Goal: Find specific page/section: Find specific page/section

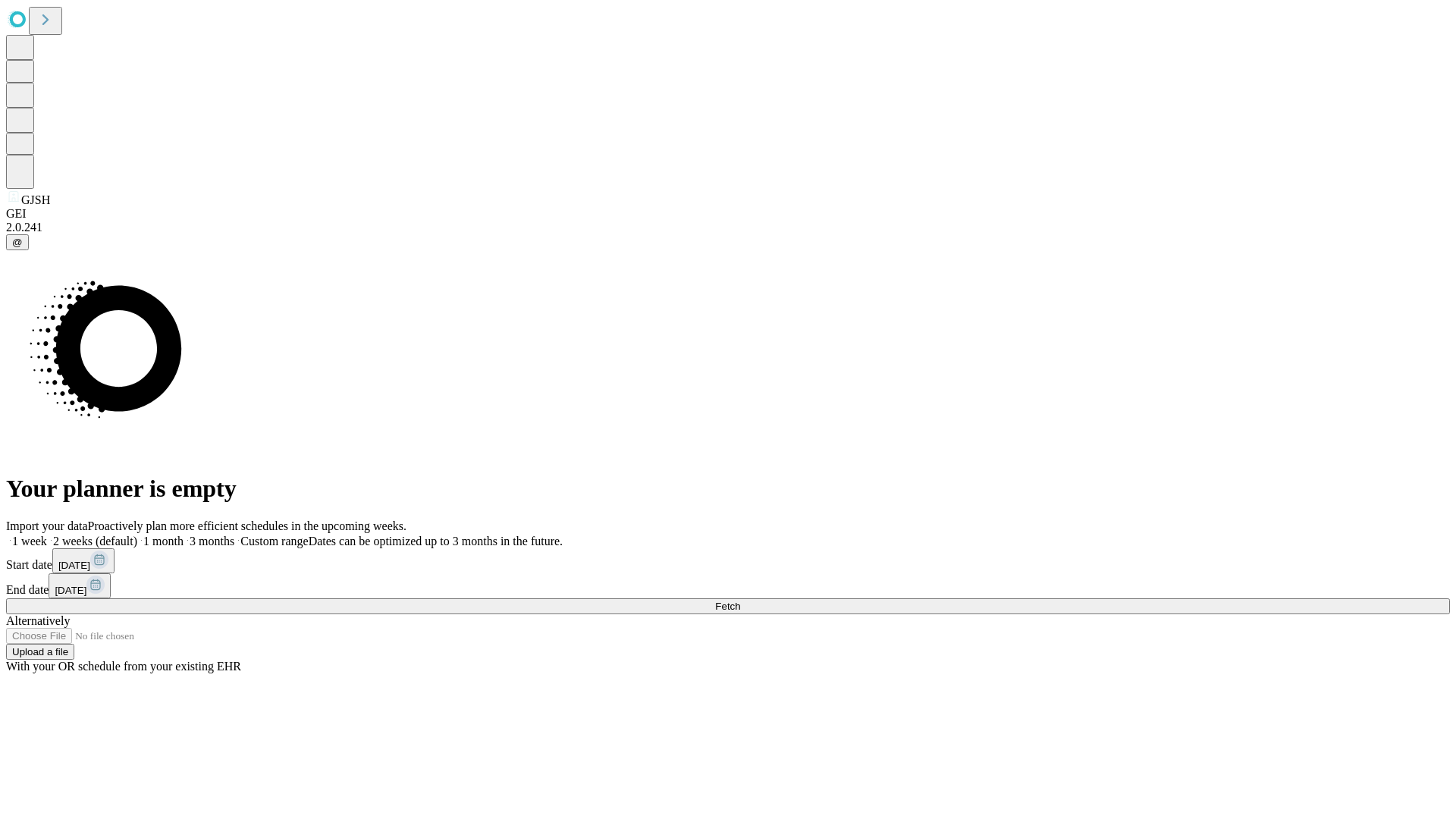
click at [740, 601] on span "Fetch" at bounding box center [728, 606] width 25 height 11
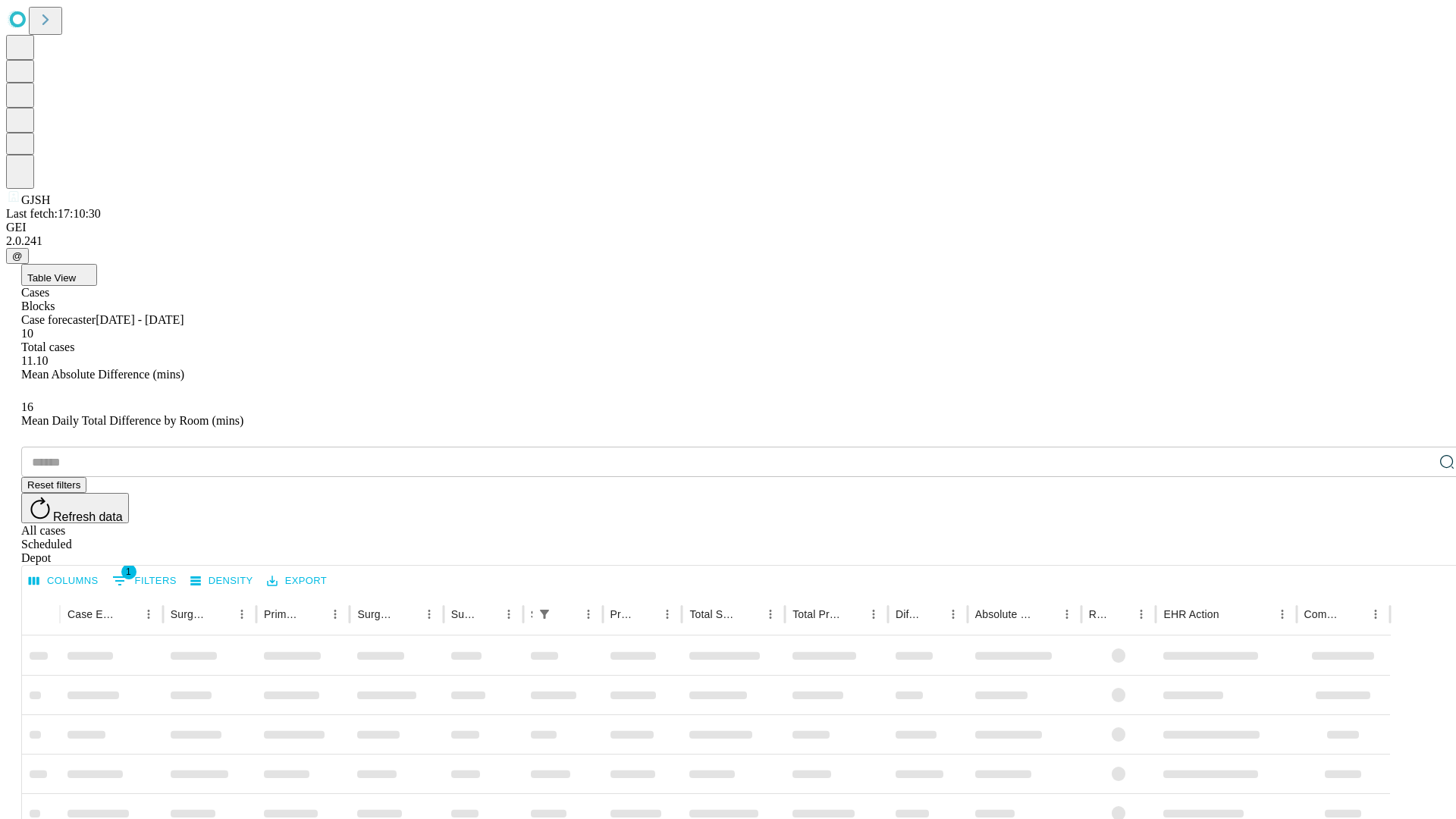
click at [76, 272] on span "Table View" at bounding box center [51, 277] width 49 height 11
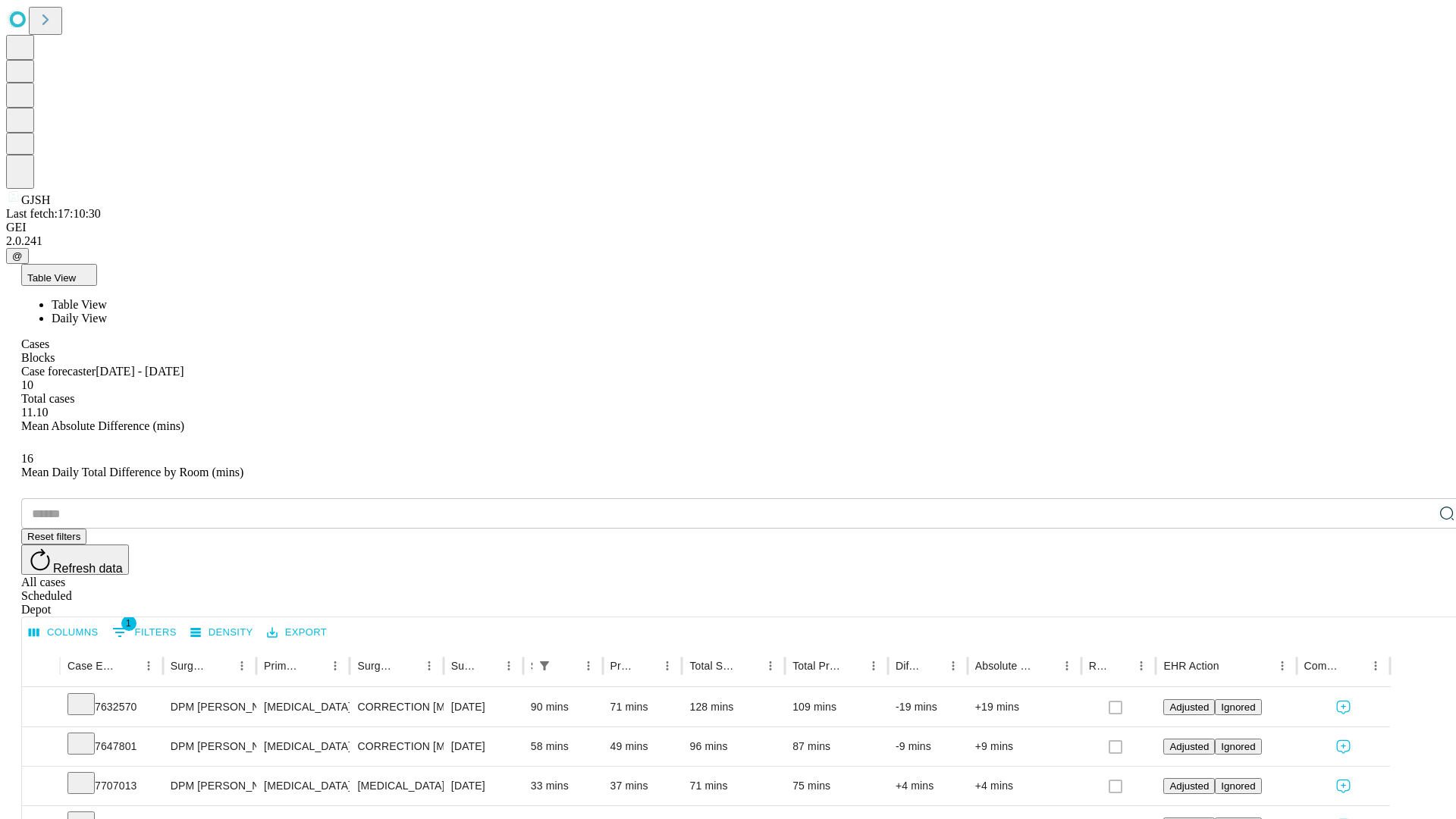
click at [107, 312] on span "Daily View" at bounding box center [79, 318] width 56 height 13
